Goal: Check status: Check status

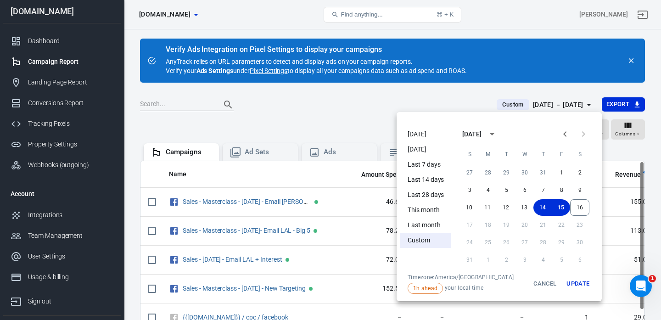
click at [53, 37] on div at bounding box center [330, 160] width 661 height 320
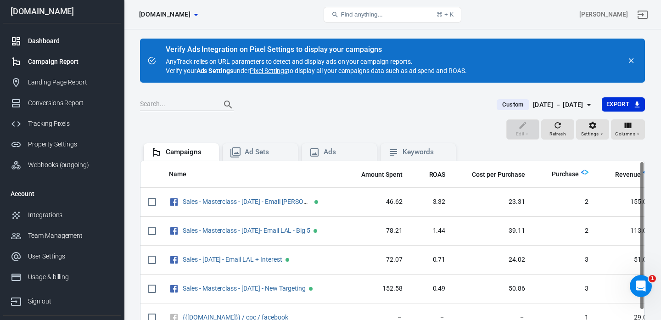
click at [49, 41] on div "Dashboard" at bounding box center [70, 41] width 85 height 10
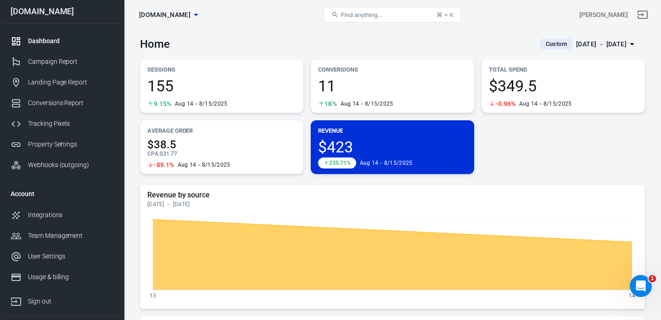
click at [576, 44] on div "Aug 14 － Aug 15, 2025" at bounding box center [601, 44] width 50 height 11
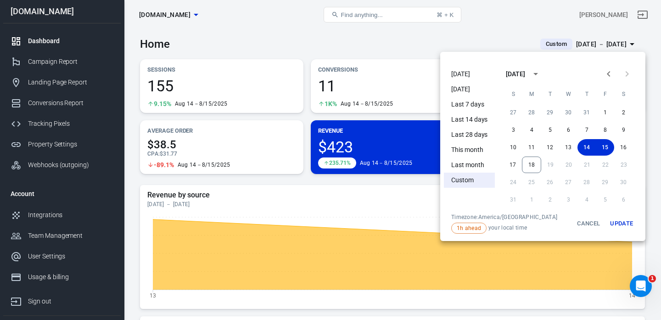
click at [463, 75] on li "[DATE]" at bounding box center [469, 74] width 51 height 15
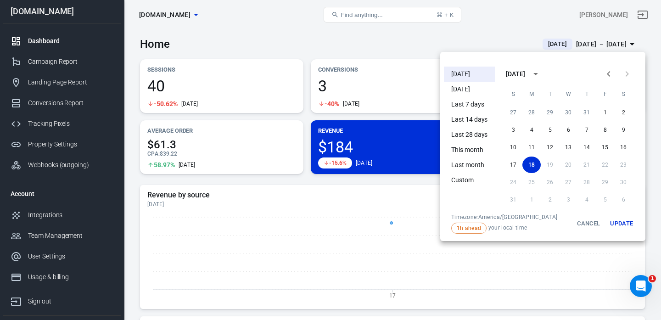
click at [338, 49] on div at bounding box center [330, 160] width 661 height 320
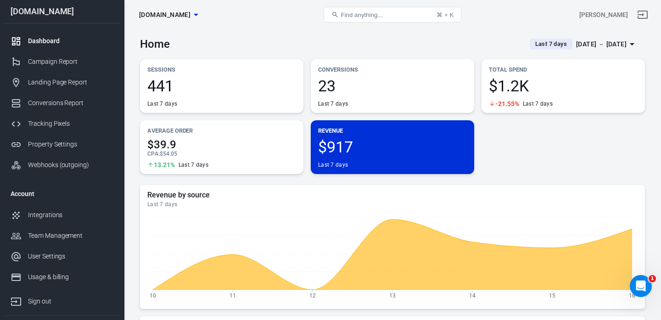
click at [581, 46] on div "[DATE] － [DATE]" at bounding box center [601, 44] width 50 height 11
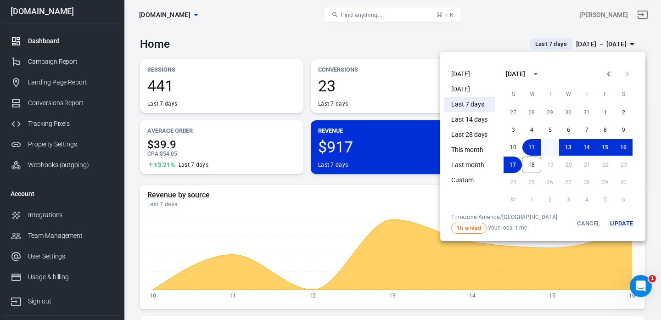
click at [547, 147] on button "12" at bounding box center [550, 147] width 18 height 17
click at [512, 165] on button "17" at bounding box center [513, 165] width 18 height 17
click at [624, 221] on button "Update" at bounding box center [621, 223] width 29 height 20
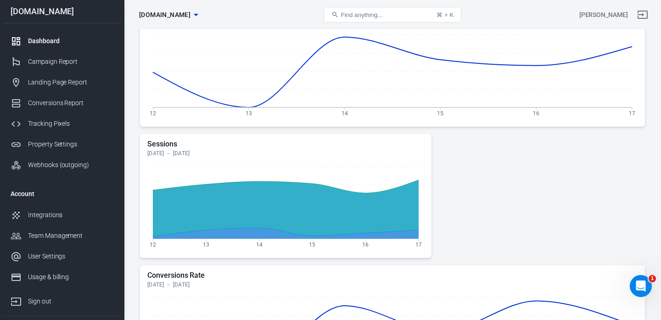
scroll to position [313, 0]
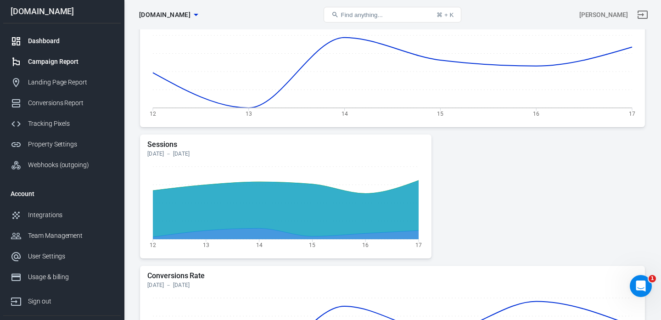
click at [76, 63] on div "Campaign Report" at bounding box center [70, 62] width 85 height 10
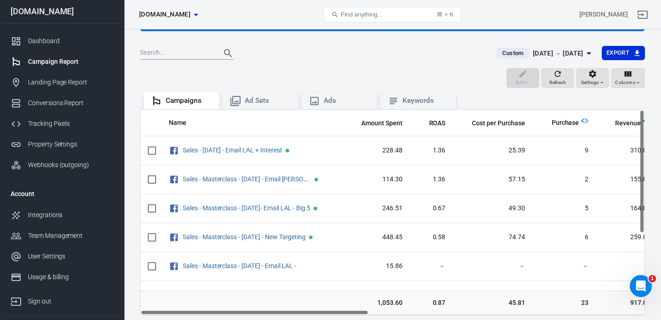
scroll to position [52, 0]
